Goal: Check status

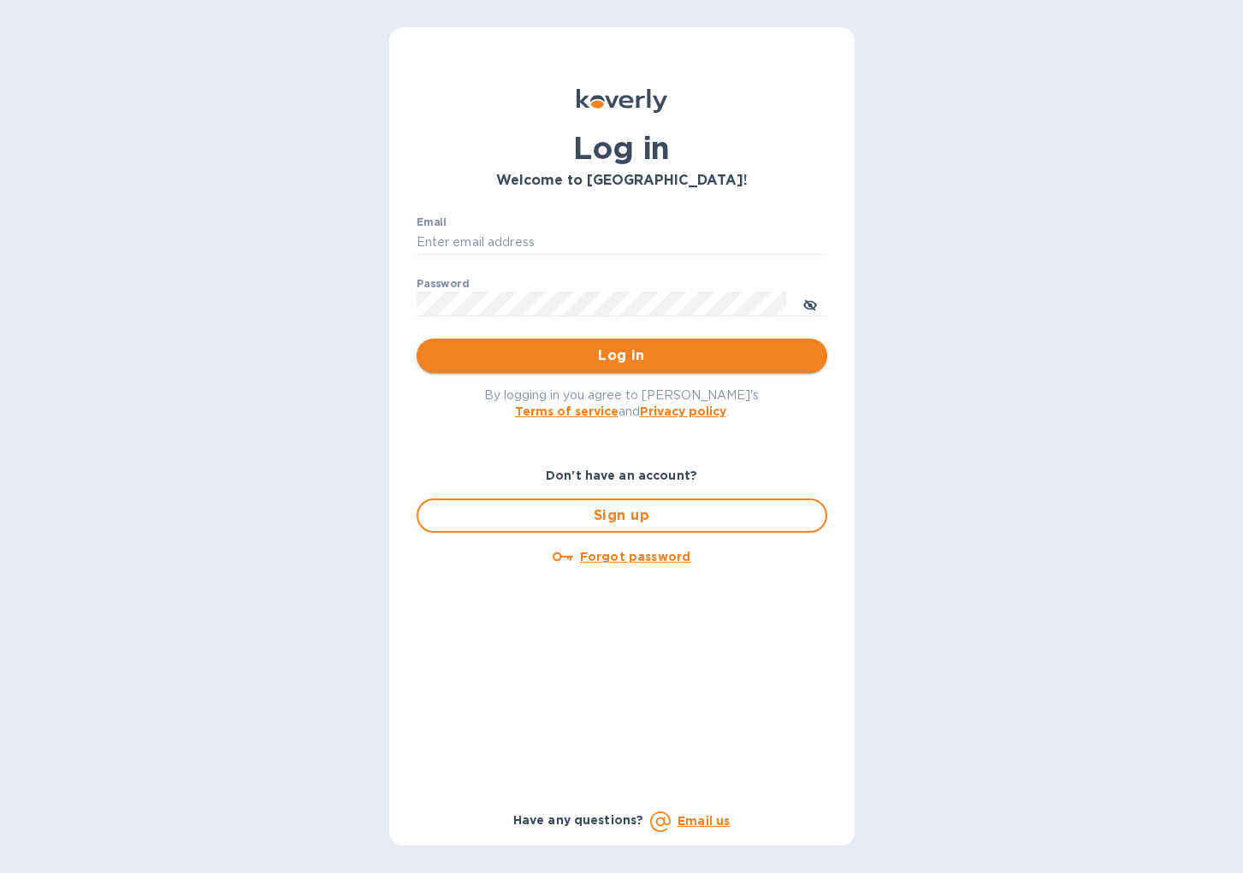
type input "cinziac@rssiusa.com"
click at [553, 346] on span "Log in" at bounding box center [621, 355] width 383 height 21
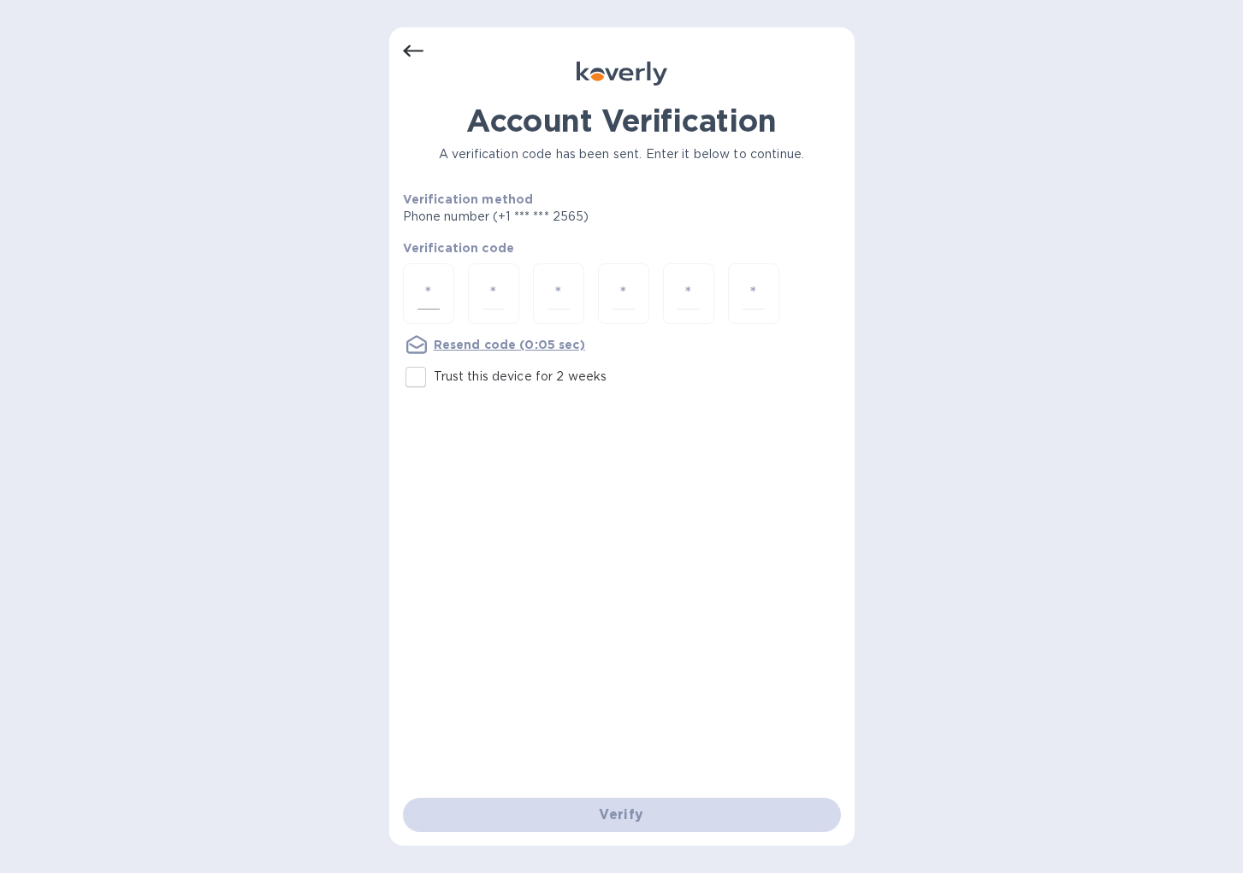
click at [433, 281] on input "number" at bounding box center [428, 294] width 22 height 32
type input "4"
type input "3"
type input "7"
type input "2"
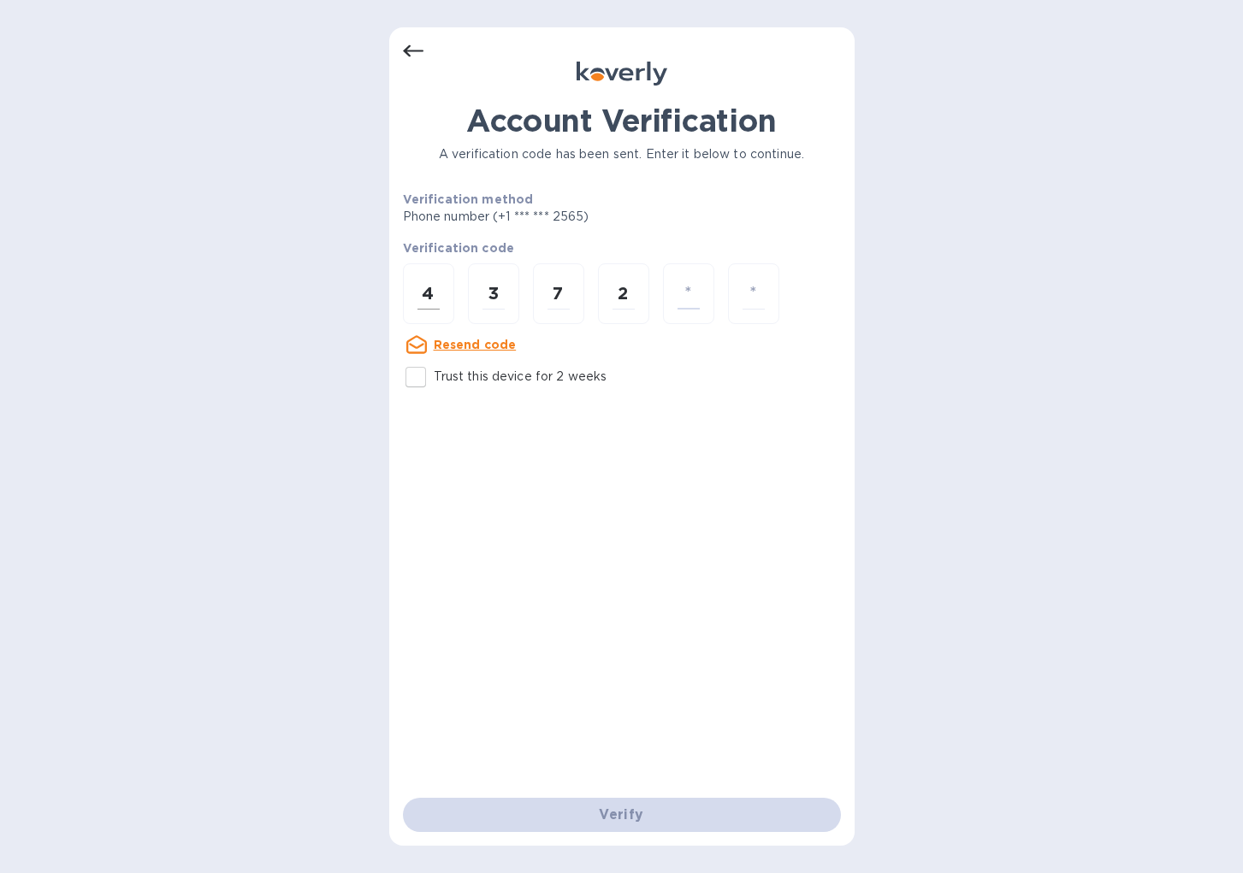
type input "6"
type input "2"
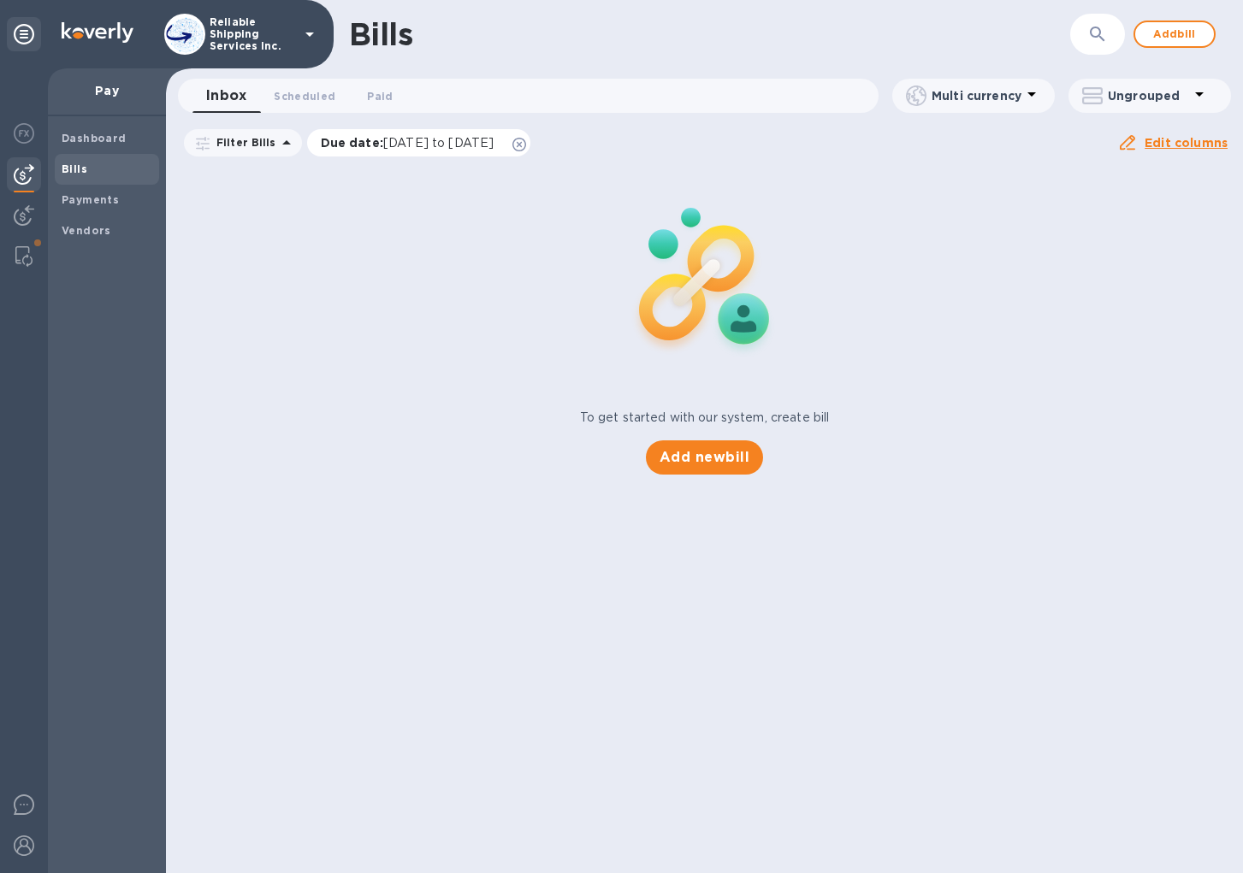
click at [531, 135] on div "Due date : [DATE] to [DATE]" at bounding box center [419, 142] width 224 height 27
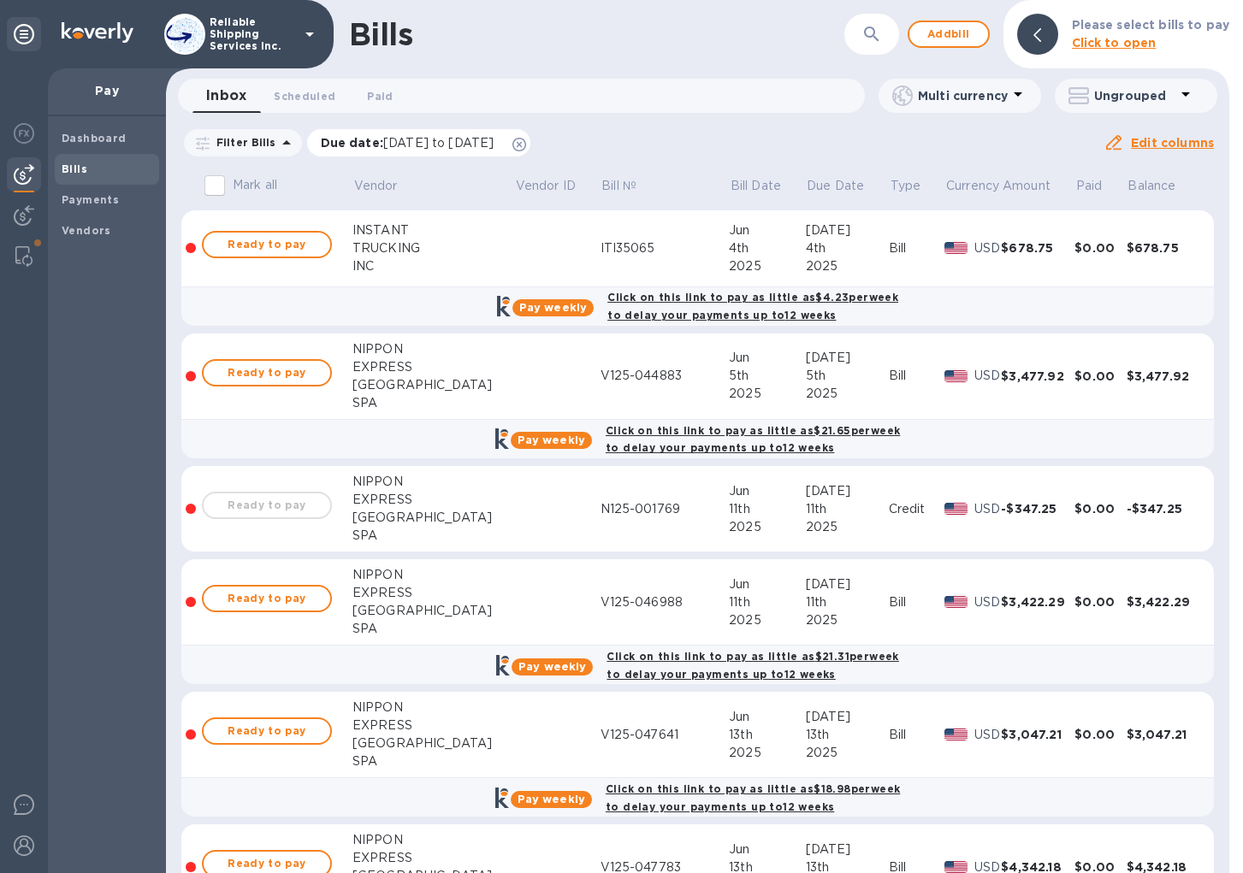
click at [526, 142] on icon at bounding box center [519, 145] width 14 height 14
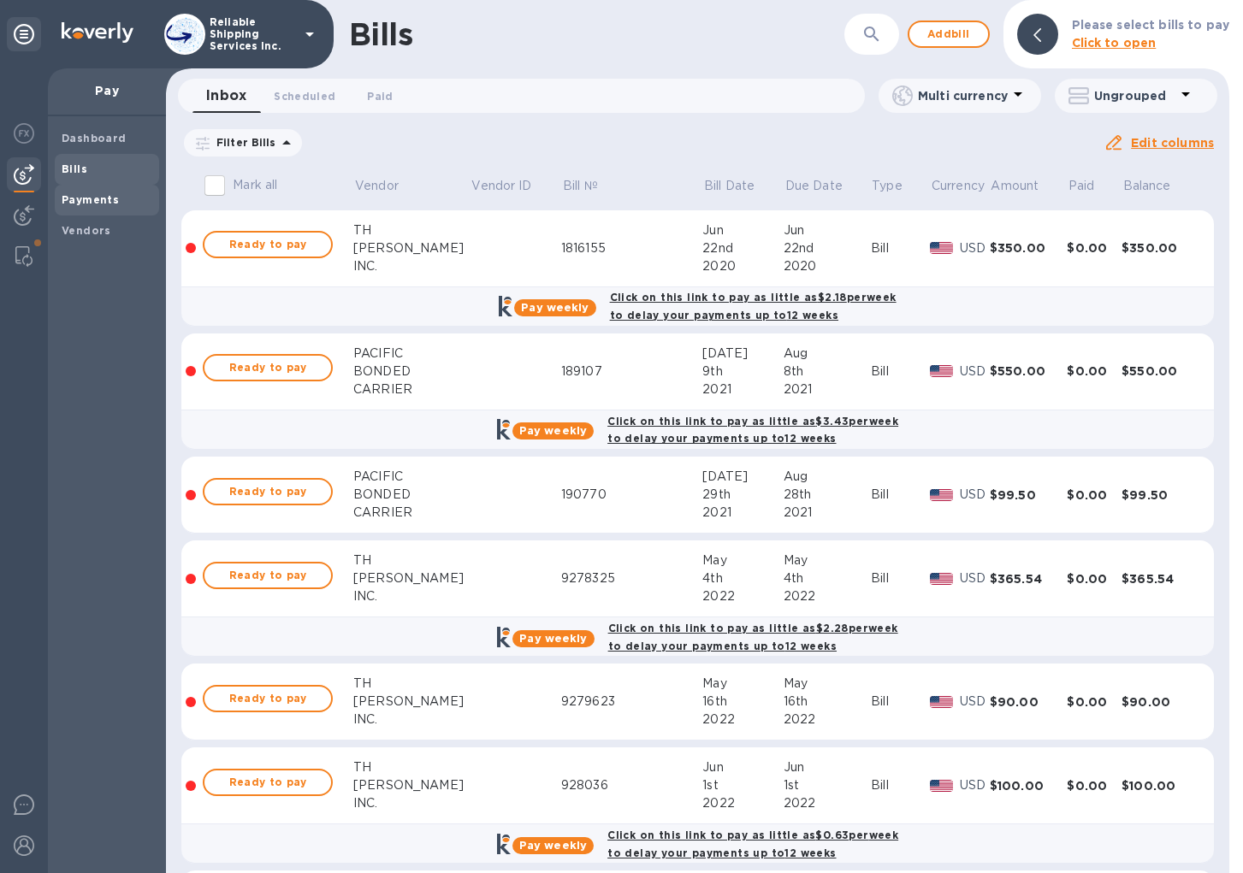
click at [84, 199] on b "Payments" at bounding box center [90, 199] width 57 height 13
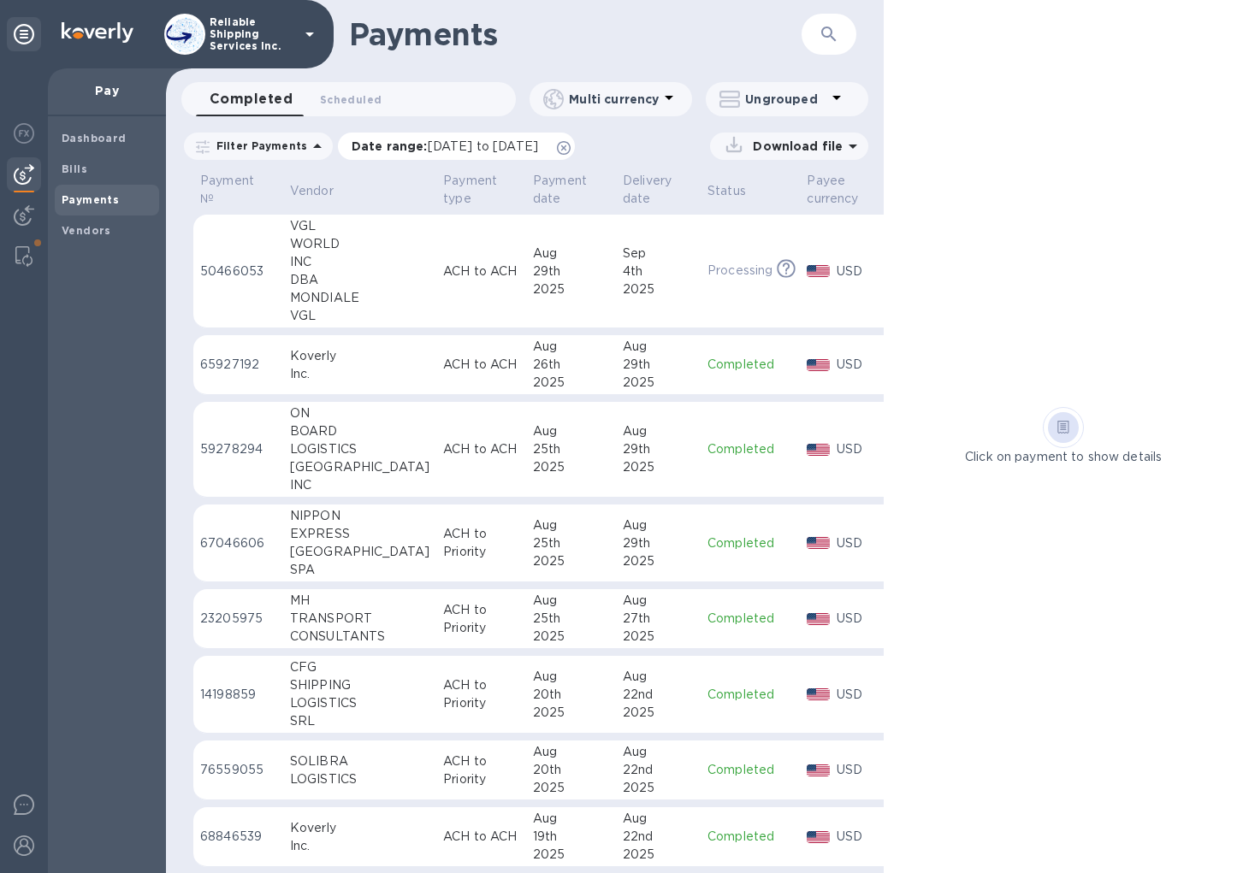
click at [570, 145] on icon at bounding box center [564, 148] width 14 height 14
click at [640, 370] on div "29th" at bounding box center [658, 365] width 71 height 18
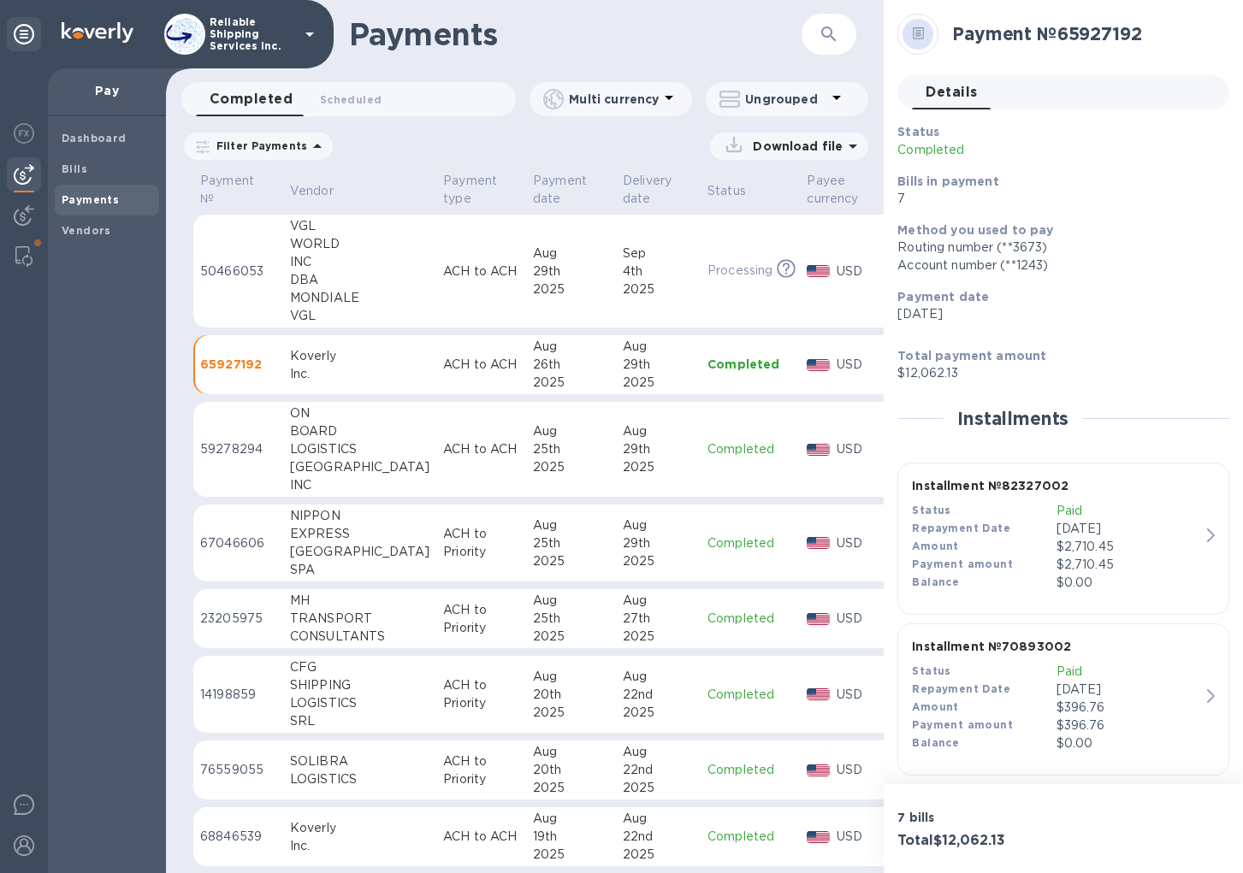
click at [999, 541] on div "Amount" at bounding box center [984, 547] width 144 height 18
click at [995, 514] on div "Status" at bounding box center [984, 511] width 144 height 18
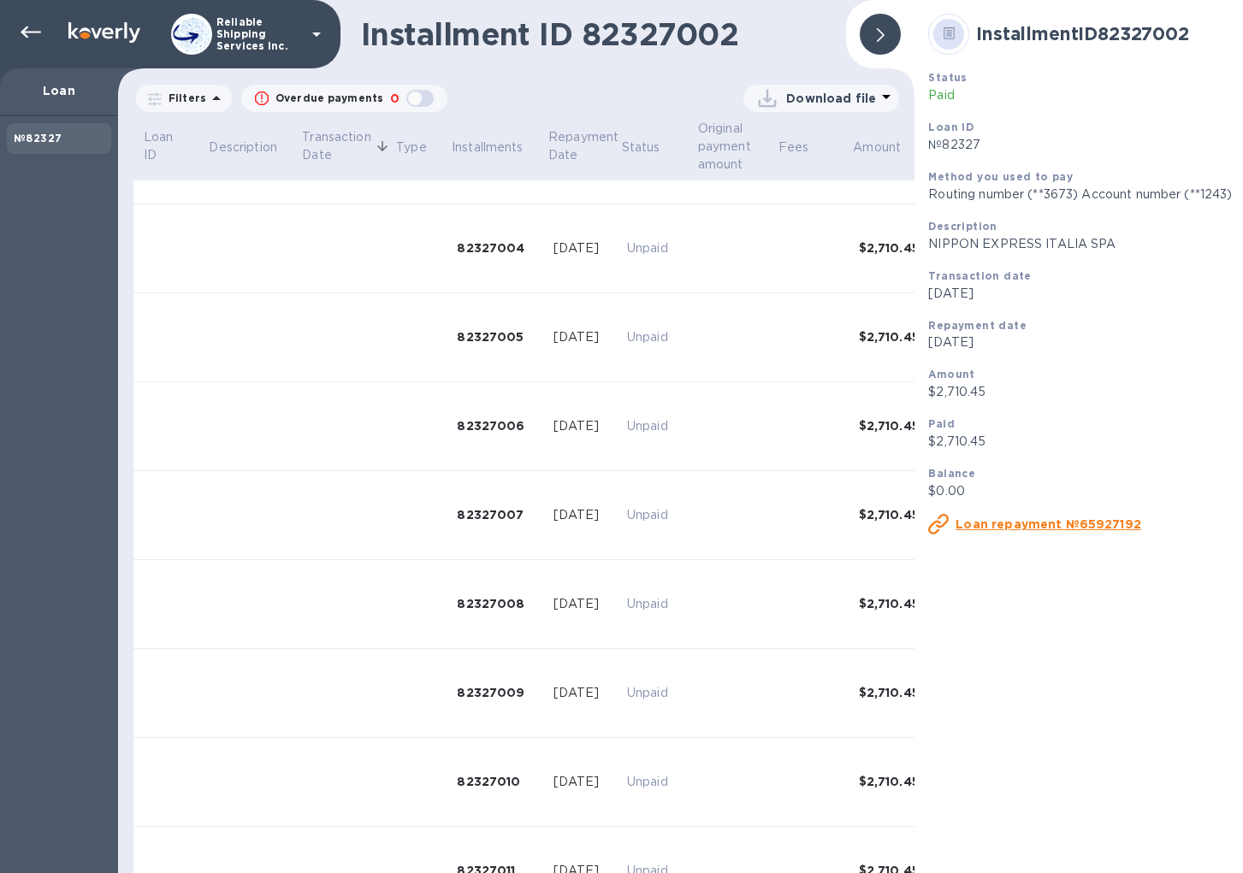
scroll to position [342, 0]
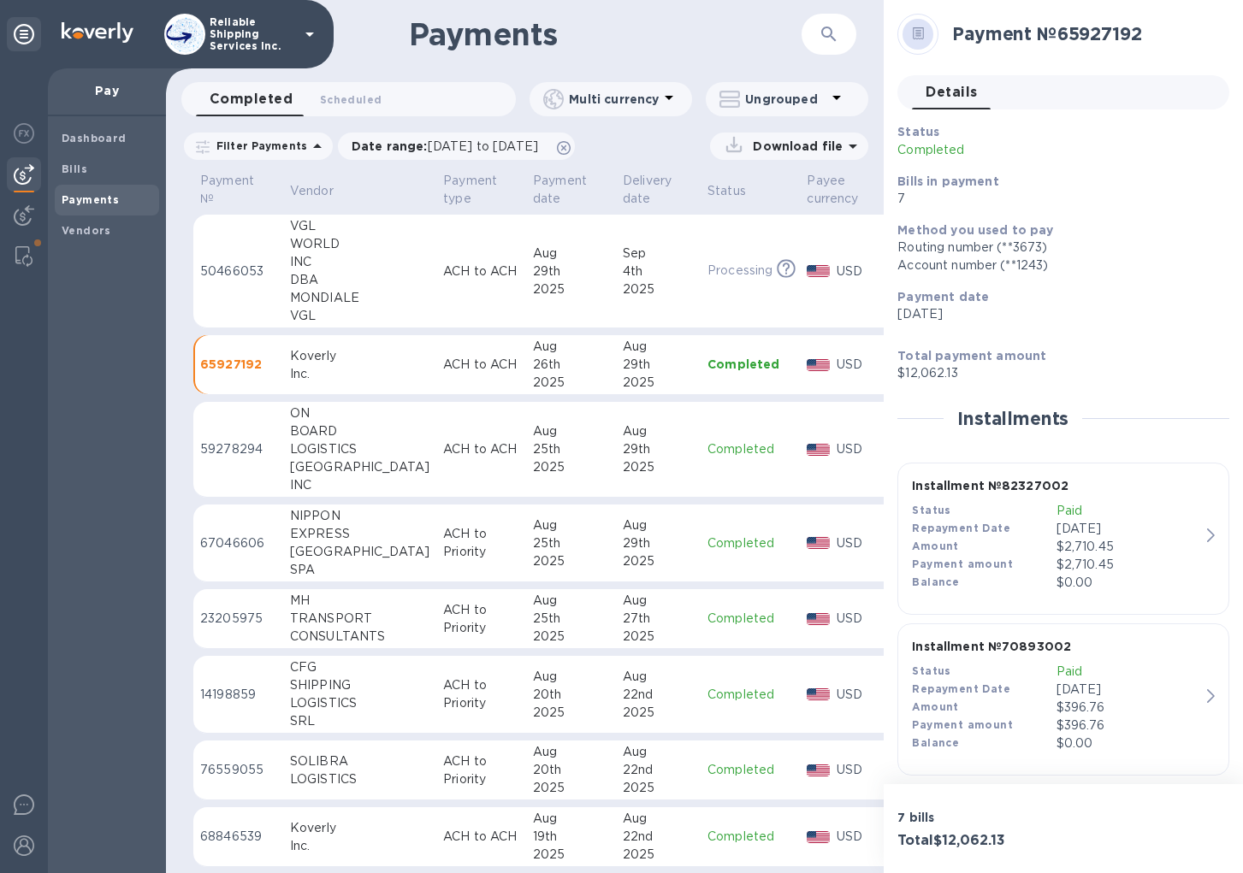
click at [533, 352] on div "Aug" at bounding box center [571, 347] width 76 height 18
click at [312, 350] on div "Koverly" at bounding box center [359, 356] width 139 height 18
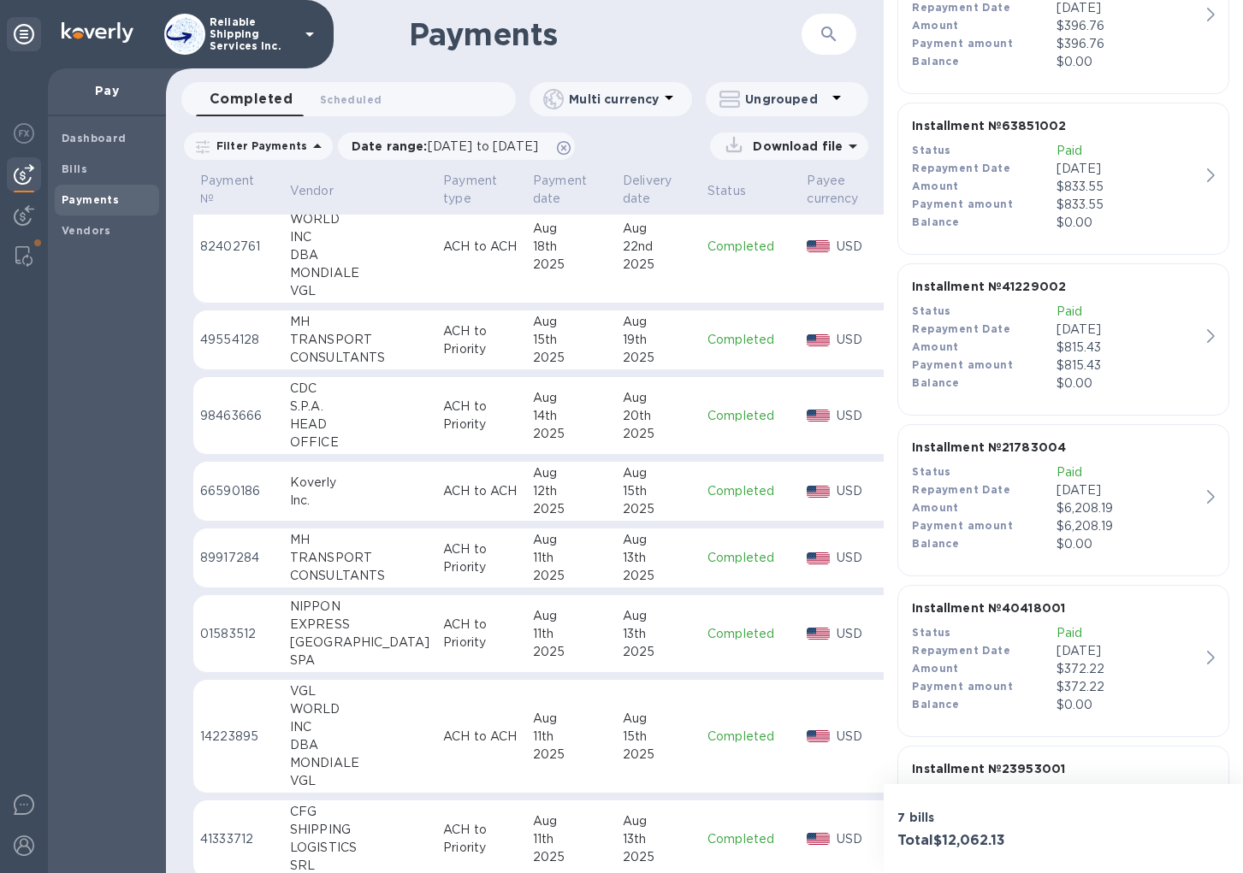
scroll to position [818, 0]
